Goal: Navigation & Orientation: Find specific page/section

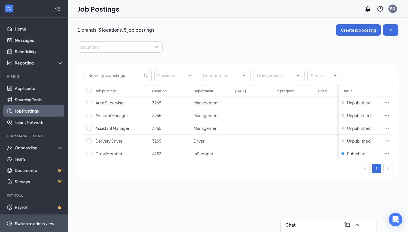
click at [35, 225] on div "Switch to admin view" at bounding box center [35, 224] width 40 height 6
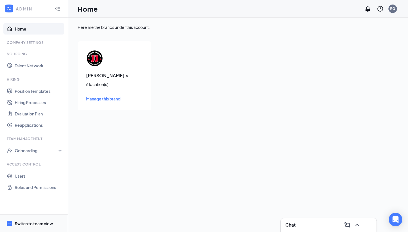
click at [36, 223] on div "Switch to team view" at bounding box center [34, 224] width 38 height 6
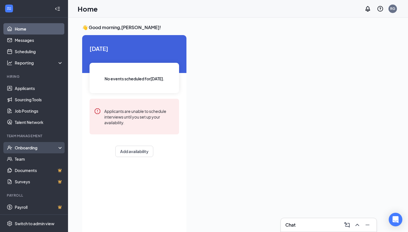
click at [57, 145] on div "Onboarding" at bounding box center [37, 148] width 44 height 6
click at [50, 146] on div "Onboarding" at bounding box center [37, 148] width 44 height 6
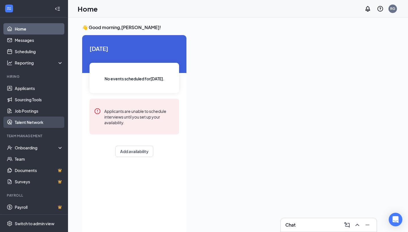
click at [23, 123] on link "Talent Network" at bounding box center [39, 122] width 48 height 11
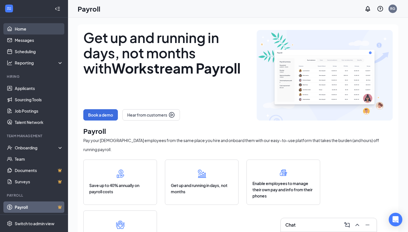
click at [21, 29] on link "Home" at bounding box center [39, 28] width 48 height 11
